Goal: Task Accomplishment & Management: Use online tool/utility

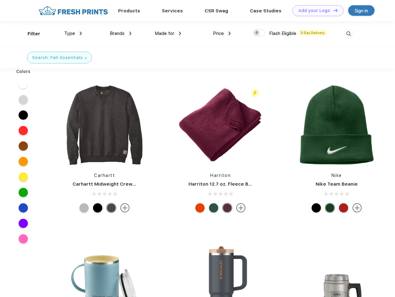
click at [315, 11] on link "Add your Logo Design Tool" at bounding box center [317, 10] width 51 height 11
click at [0, 0] on div "Design Tool" at bounding box center [0, 0] width 0 height 0
click at [332, 10] on link "Add your Logo Design Tool" at bounding box center [317, 10] width 51 height 11
click at [30, 34] on div "Filter" at bounding box center [34, 33] width 13 height 7
click at [73, 33] on span "Type" at bounding box center [69, 34] width 11 height 6
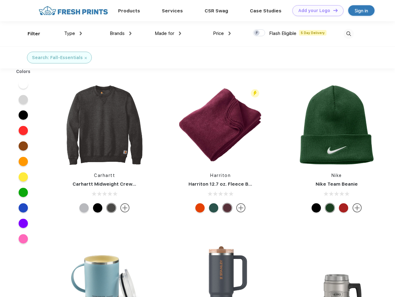
click at [120, 33] on span "Brands" at bounding box center [117, 34] width 15 height 6
click at [168, 33] on span "Made for" at bounding box center [165, 34] width 20 height 6
click at [222, 33] on span "Price" at bounding box center [218, 34] width 11 height 6
click at [259, 33] on div at bounding box center [259, 32] width 12 height 7
click at [257, 33] on input "checkbox" at bounding box center [255, 31] width 4 height 4
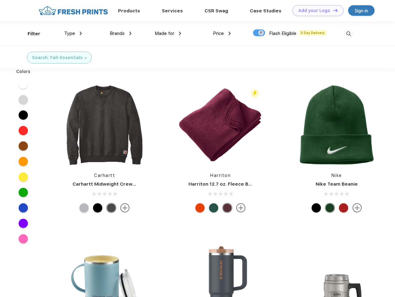
click at [348, 34] on img at bounding box center [348, 34] width 10 height 10
